Goal: Entertainment & Leisure: Consume media (video, audio)

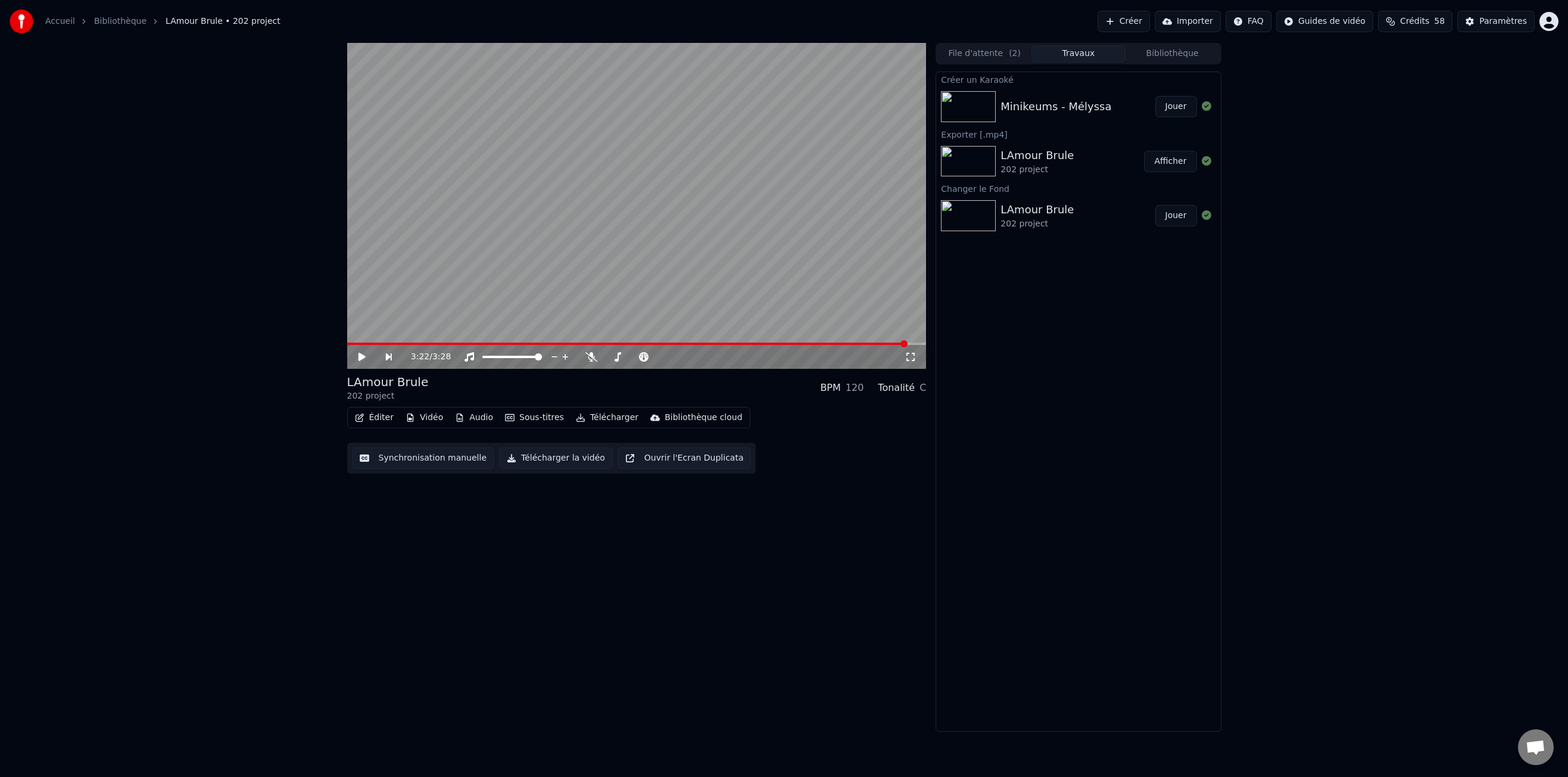
click at [1253, 440] on div "3:22 / 3:28 LAmour Brule 202 project BPM 120 Tonalité C Éditer Vidéo Audio Sous…" at bounding box center [784, 387] width 1568 height 689
click at [1013, 59] on span "( 2 )" at bounding box center [1014, 54] width 12 height 12
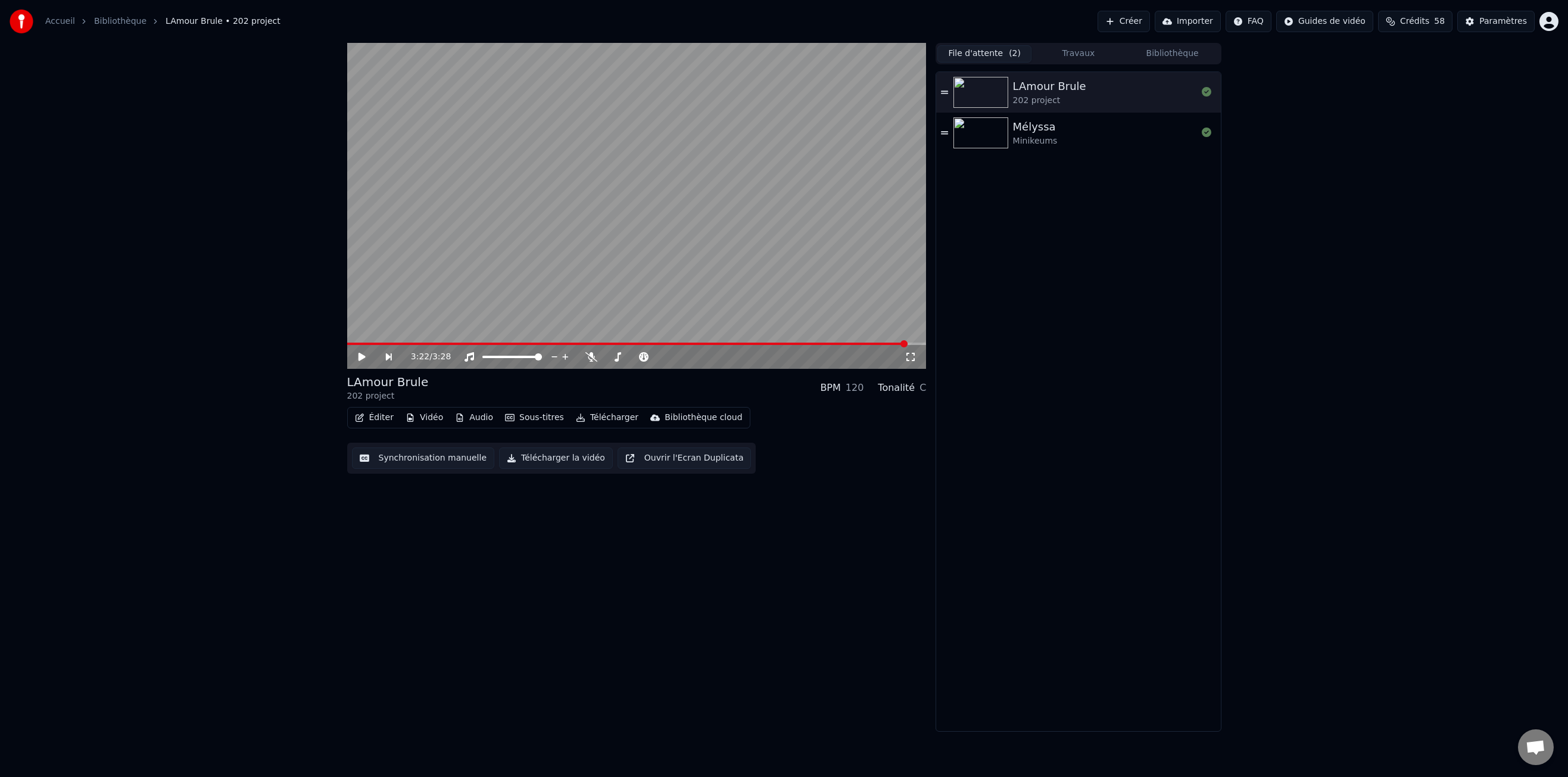
click at [1060, 134] on div "Mélyssa Minikeums" at bounding box center [1105, 133] width 184 height 29
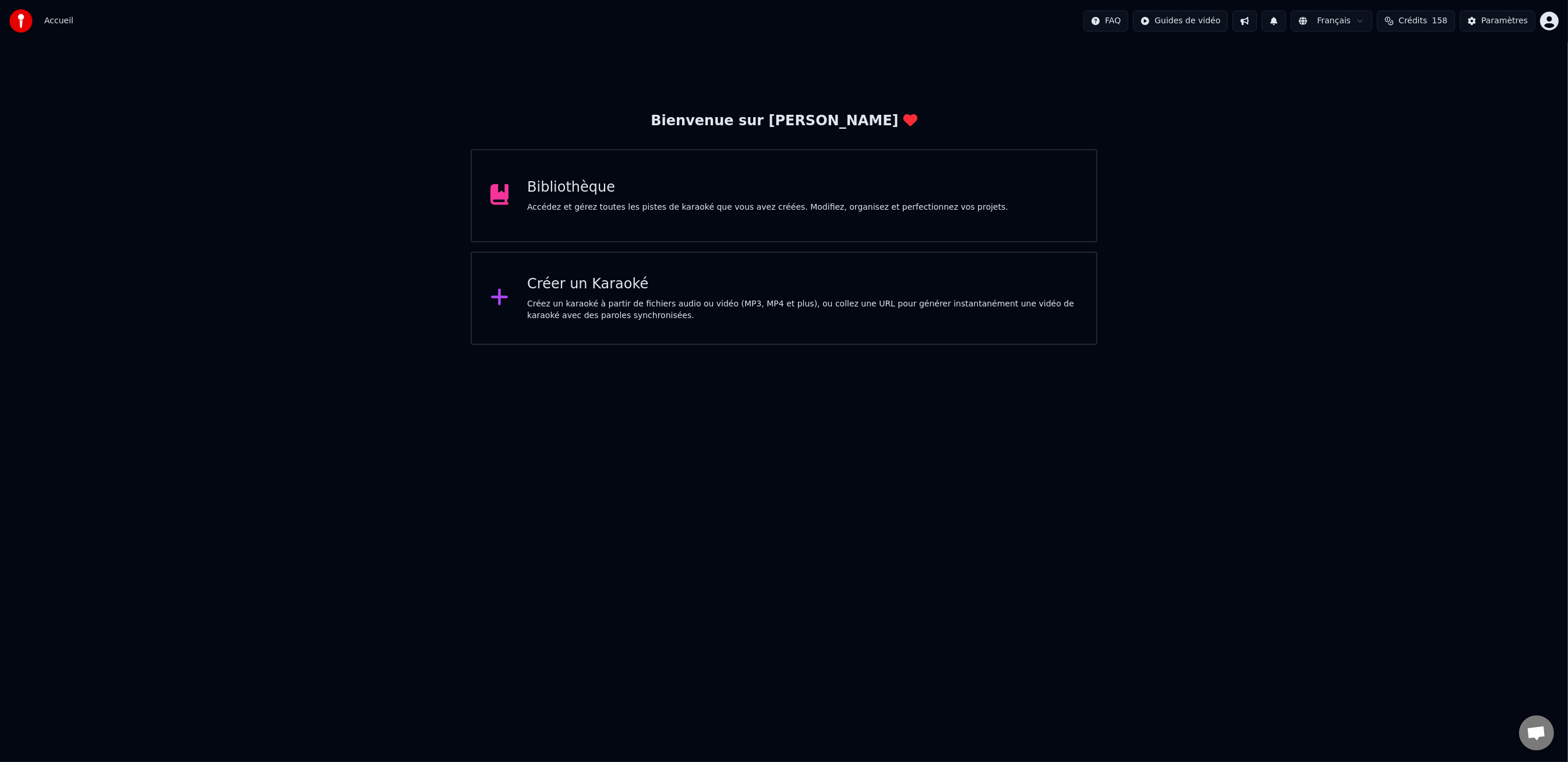
click at [594, 179] on div "Bibliothèque" at bounding box center [768, 187] width 481 height 19
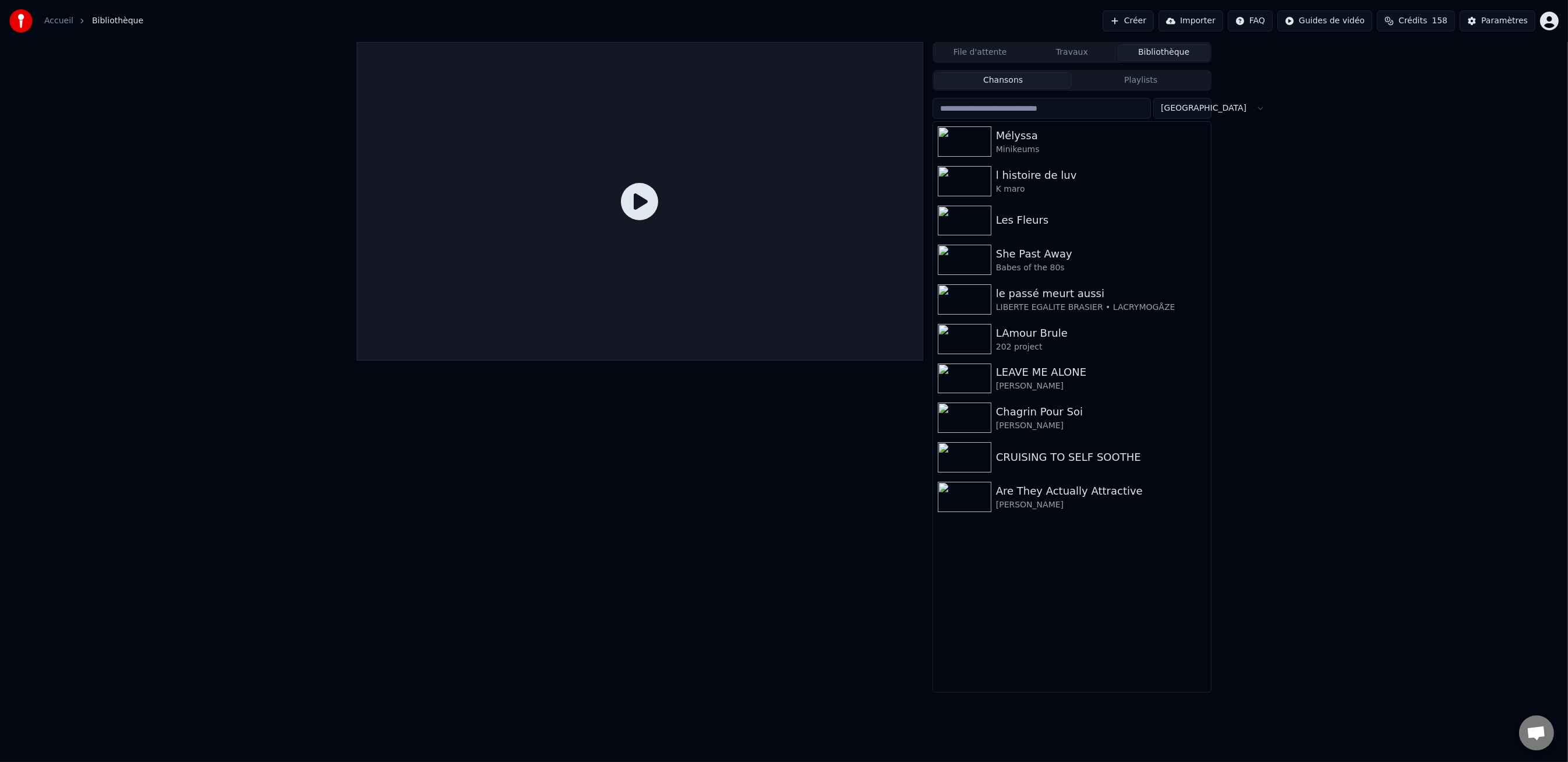
click at [594, 179] on div at bounding box center [640, 201] width 567 height 318
click at [1082, 218] on div "Les Fleurs" at bounding box center [1095, 220] width 198 height 16
